Goal: Transaction & Acquisition: Purchase product/service

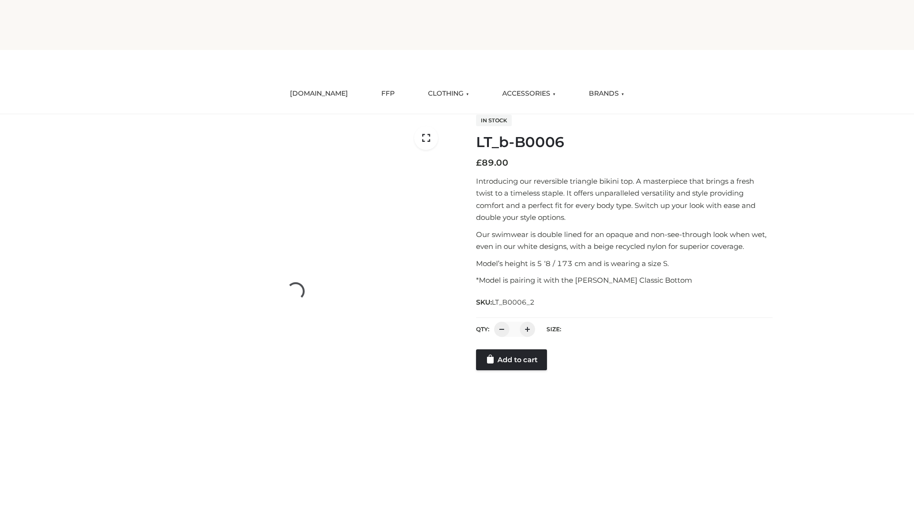
click at [512, 370] on link "Add to cart" at bounding box center [511, 359] width 71 height 21
